Goal: Task Accomplishment & Management: Use online tool/utility

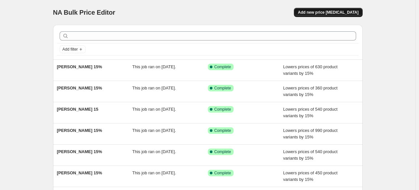
click at [317, 14] on span "Add new price [MEDICAL_DATA]" at bounding box center [328, 12] width 61 height 5
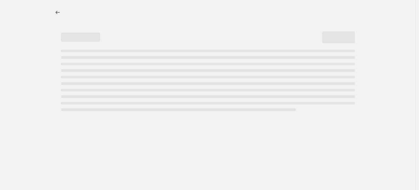
select select "percentage"
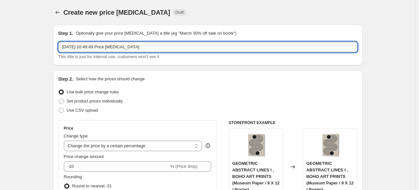
click at [219, 46] on input "[DATE] 10:48:49 Price [MEDICAL_DATA]" at bounding box center [207, 47] width 299 height 10
paste input "[PERSON_NAME]"
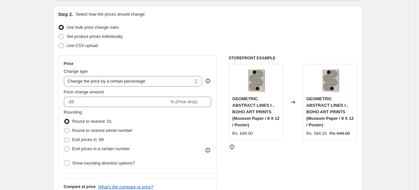
scroll to position [65, 0]
type input "PHOTOGRAPHER [PERSON_NAME] 15%"
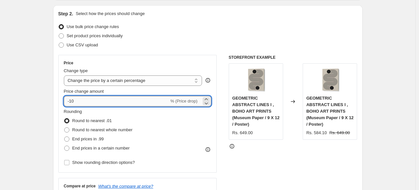
click at [111, 106] on input "-10" at bounding box center [116, 101] width 105 height 10
type input "-15"
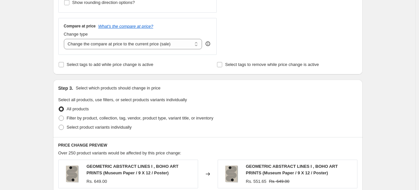
scroll to position [228, 0]
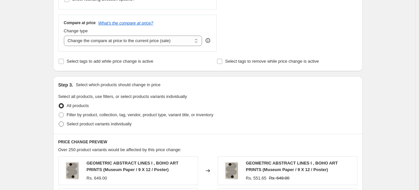
click at [91, 120] on label "Select product variants individually" at bounding box center [94, 123] width 73 height 9
click at [59, 121] on input "Select product variants individually" at bounding box center [59, 121] width 0 height 0
radio input "true"
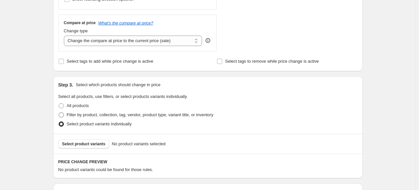
click at [100, 114] on span "Filter by product, collection, tag, vendor, product type, variant title, or inv…" at bounding box center [140, 114] width 147 height 5
click at [59, 112] on input "Filter by product, collection, tag, vendor, product type, variant title, or inv…" at bounding box center [59, 112] width 0 height 0
radio input "true"
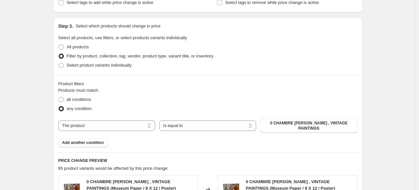
scroll to position [293, 0]
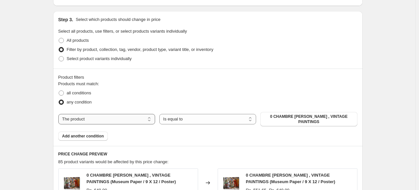
click at [115, 114] on select "The product The product's collection The product's tag The product's vendor The…" at bounding box center [106, 119] width 97 height 10
select select "collection"
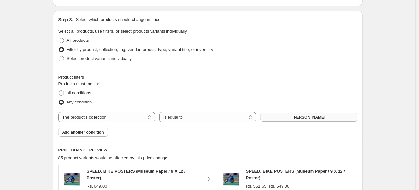
click at [312, 118] on span "[PERSON_NAME]" at bounding box center [308, 116] width 33 height 5
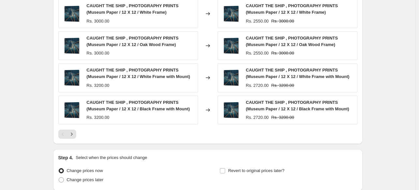
scroll to position [545, 0]
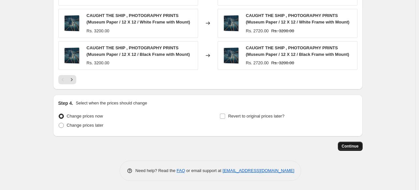
click at [347, 144] on span "Continue" at bounding box center [350, 145] width 17 height 5
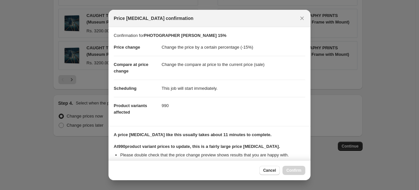
scroll to position [80, 0]
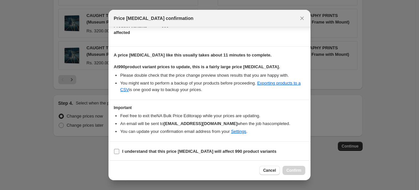
click at [210, 150] on b "I understand that this price [MEDICAL_DATA] will affect 990 product variants" at bounding box center [199, 151] width 154 height 5
click at [119, 150] on input "I understand that this price [MEDICAL_DATA] will affect 990 product variants" at bounding box center [116, 151] width 5 height 5
checkbox input "true"
click at [296, 169] on span "Confirm" at bounding box center [294, 170] width 15 height 5
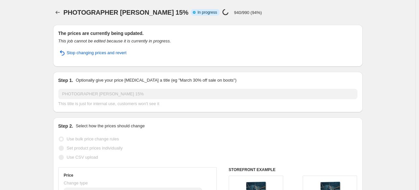
select select "percentage"
select select "collection"
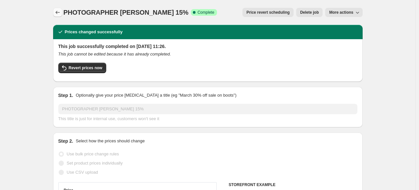
click at [59, 13] on icon "Price change jobs" at bounding box center [57, 12] width 7 height 7
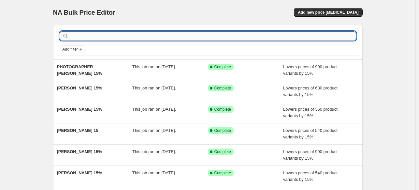
click at [147, 34] on input "text" at bounding box center [213, 35] width 286 height 9
type input "PHOTOGRAPHER"
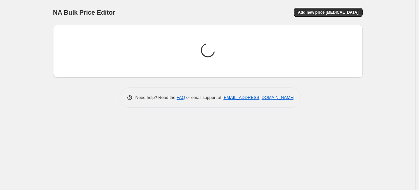
scroll to position [4, 0]
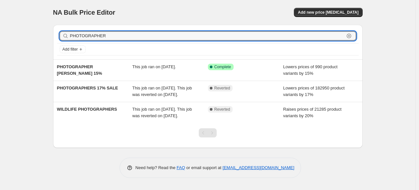
click at [147, 34] on input "PHOTOGRAPHER" at bounding box center [207, 35] width 274 height 9
drag, startPoint x: 147, startPoint y: 34, endPoint x: 34, endPoint y: 37, distance: 113.2
click at [34, 37] on div "NA Bulk Price Editor. This page is ready NA Bulk Price Editor Add new price [ME…" at bounding box center [208, 95] width 416 height 190
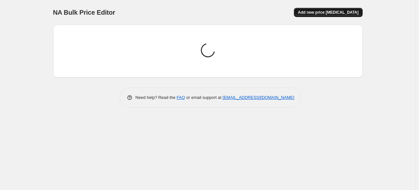
scroll to position [0, 0]
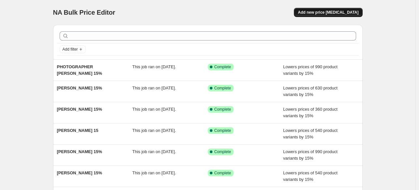
click at [344, 10] on button "Add new price [MEDICAL_DATA]" at bounding box center [328, 12] width 68 height 9
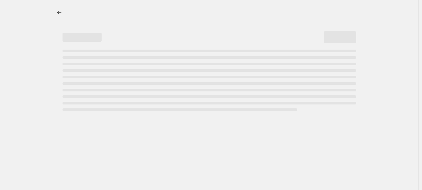
select select "percentage"
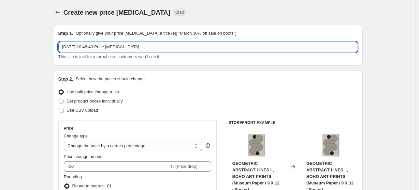
click at [141, 48] on input "[DATE] 10:48:49 Price [MEDICAL_DATA]" at bounding box center [207, 47] width 299 height 10
paste input "FEGARI"
type input "PHOTOGRAPHER FEGARI 15%"
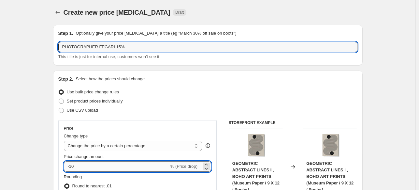
click at [126, 168] on input "-10" at bounding box center [116, 166] width 105 height 10
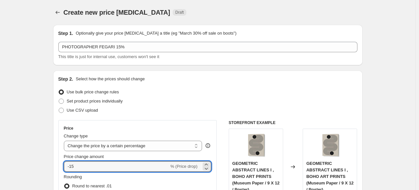
type input "-15"
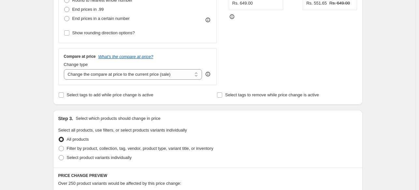
scroll to position [196, 0]
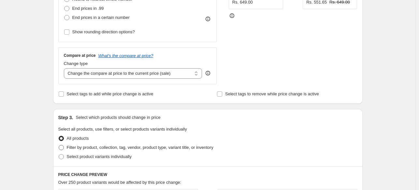
click at [70, 148] on span "Filter by product, collection, tag, vendor, product type, variant title, or inv…" at bounding box center [140, 147] width 147 height 5
click at [59, 145] on input "Filter by product, collection, tag, vendor, product type, variant title, or inv…" at bounding box center [59, 145] width 0 height 0
radio input "true"
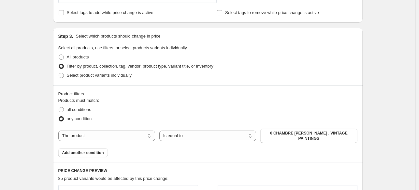
scroll to position [293, 0]
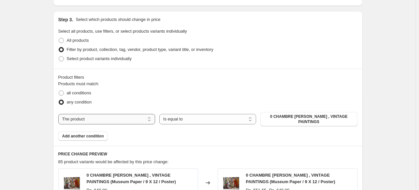
click at [120, 118] on select "The product The product's collection The product's tag The product's vendor The…" at bounding box center [106, 119] width 97 height 10
drag, startPoint x: 115, startPoint y: 117, endPoint x: 115, endPoint y: 120, distance: 3.3
click at [115, 117] on select "The product The product's collection The product's tag The product's vendor The…" at bounding box center [106, 119] width 97 height 10
select select "collection"
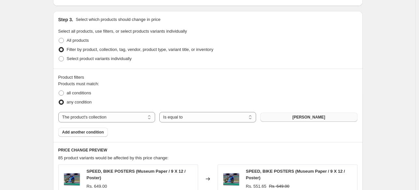
click at [308, 118] on span "[PERSON_NAME]" at bounding box center [308, 116] width 33 height 5
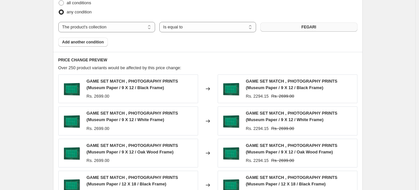
scroll to position [545, 0]
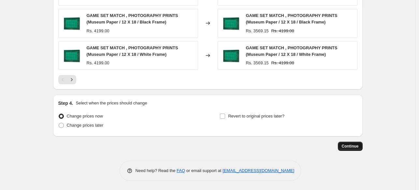
click at [356, 144] on span "Continue" at bounding box center [350, 145] width 17 height 5
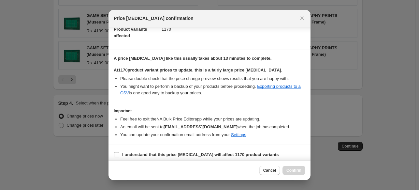
scroll to position [80, 0]
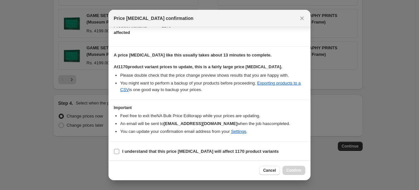
click at [130, 149] on b "I understand that this price [MEDICAL_DATA] will affect 1170 product variants" at bounding box center [200, 151] width 157 height 5
click at [119, 149] on input "I understand that this price [MEDICAL_DATA] will affect 1170 product variants" at bounding box center [116, 151] width 5 height 5
checkbox input "true"
click at [295, 169] on span "Confirm" at bounding box center [294, 170] width 15 height 5
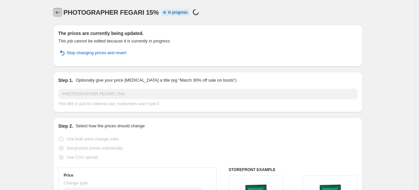
click at [60, 14] on icon "Price change jobs" at bounding box center [57, 12] width 7 height 7
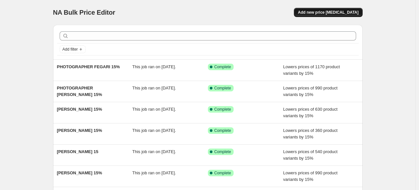
click at [338, 11] on span "Add new price [MEDICAL_DATA]" at bounding box center [328, 12] width 61 height 5
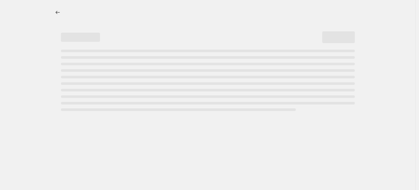
select select "percentage"
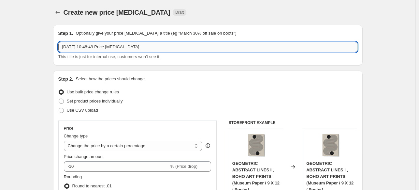
click at [194, 48] on input "[DATE] 10:48:49 Price [MEDICAL_DATA]" at bounding box center [207, 47] width 299 height 10
paste input "WILD PHOTO ART"
type input "PHOTOGRAPHER WILD PHOTO ART 15%"
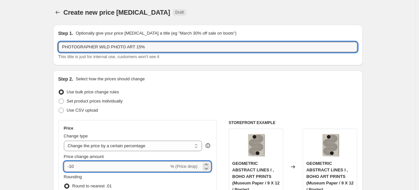
click at [100, 165] on input "-10" at bounding box center [116, 166] width 105 height 10
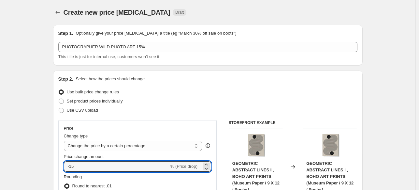
type input "-15"
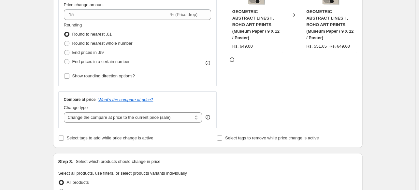
scroll to position [261, 0]
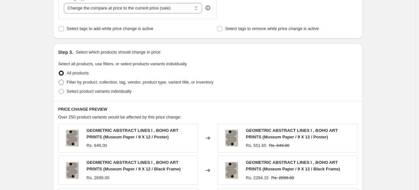
click at [63, 81] on span at bounding box center [61, 82] width 5 height 5
click at [59, 80] on input "Filter by product, collection, tag, vendor, product type, variant title, or inv…" at bounding box center [59, 80] width 0 height 0
radio input "true"
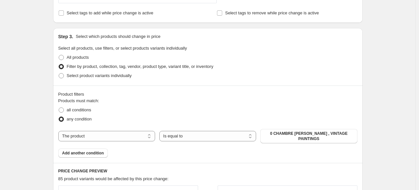
scroll to position [326, 0]
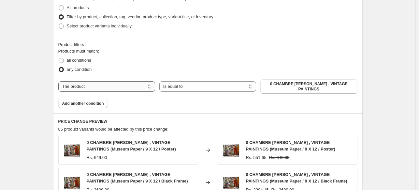
click at [138, 84] on select "The product The product's collection The product's tag The product's vendor The…" at bounding box center [106, 86] width 97 height 10
select select "collection"
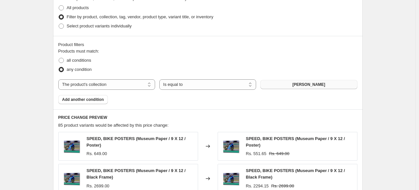
click at [316, 85] on span "[PERSON_NAME]" at bounding box center [308, 84] width 33 height 5
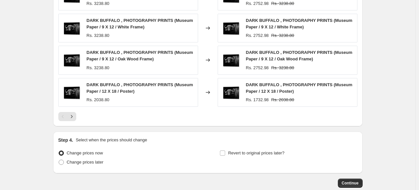
scroll to position [545, 0]
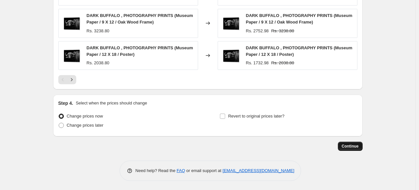
click at [355, 147] on span "Continue" at bounding box center [350, 145] width 17 height 5
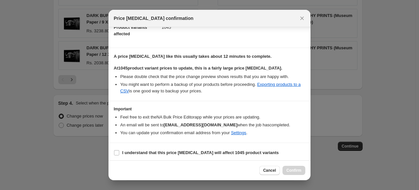
scroll to position [80, 0]
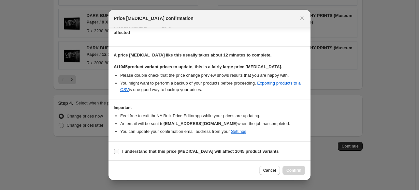
click at [168, 152] on b "I understand that this price [MEDICAL_DATA] will affect 1045 product variants" at bounding box center [200, 151] width 157 height 5
click at [119, 152] on input "I understand that this price [MEDICAL_DATA] will affect 1045 product variants" at bounding box center [116, 151] width 5 height 5
checkbox input "true"
click at [292, 174] on button "Confirm" at bounding box center [294, 170] width 23 height 9
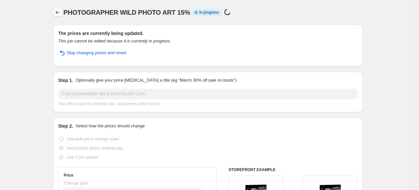
click at [57, 14] on icon "Price change jobs" at bounding box center [57, 12] width 7 height 7
